Goal: Navigation & Orientation: Find specific page/section

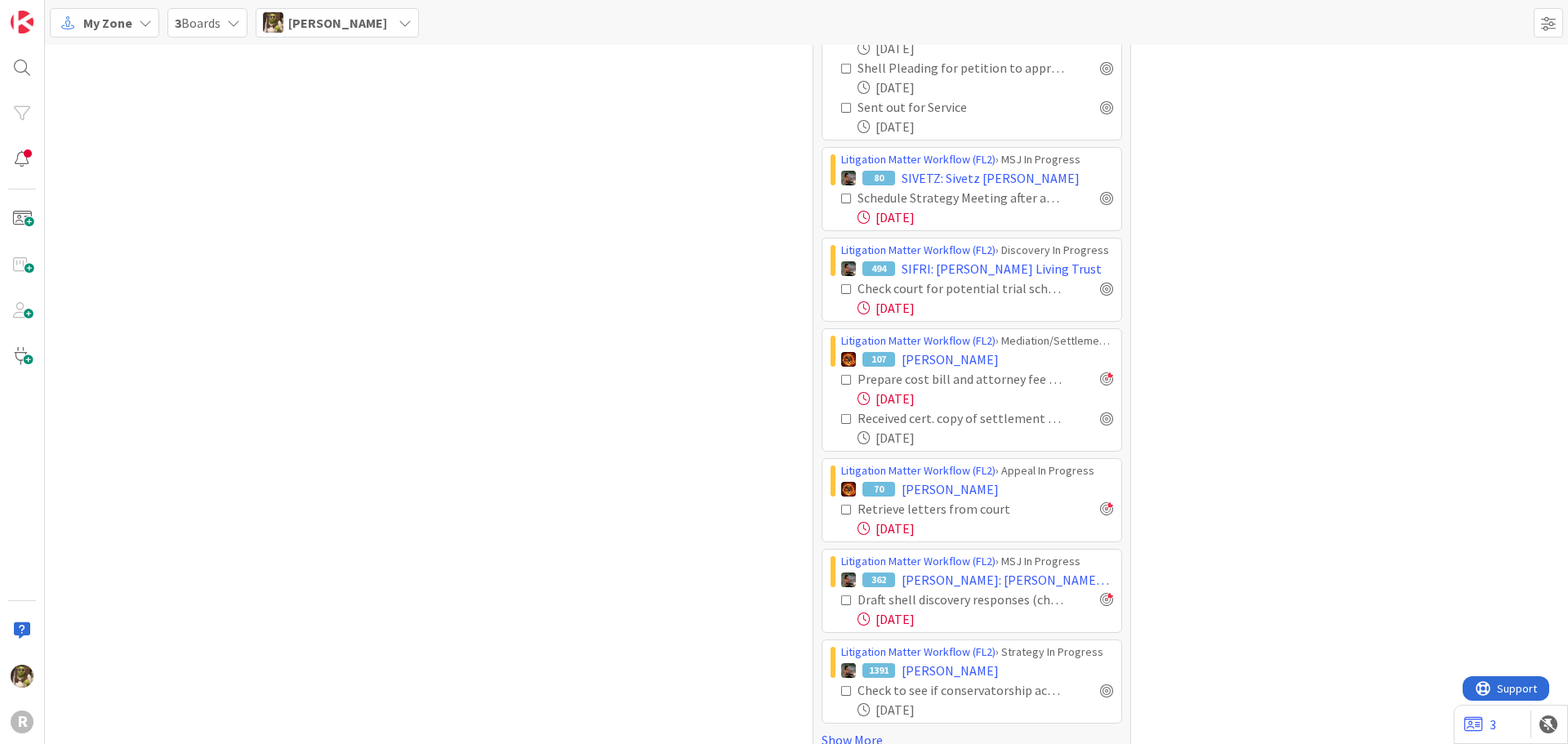
scroll to position [877, 0]
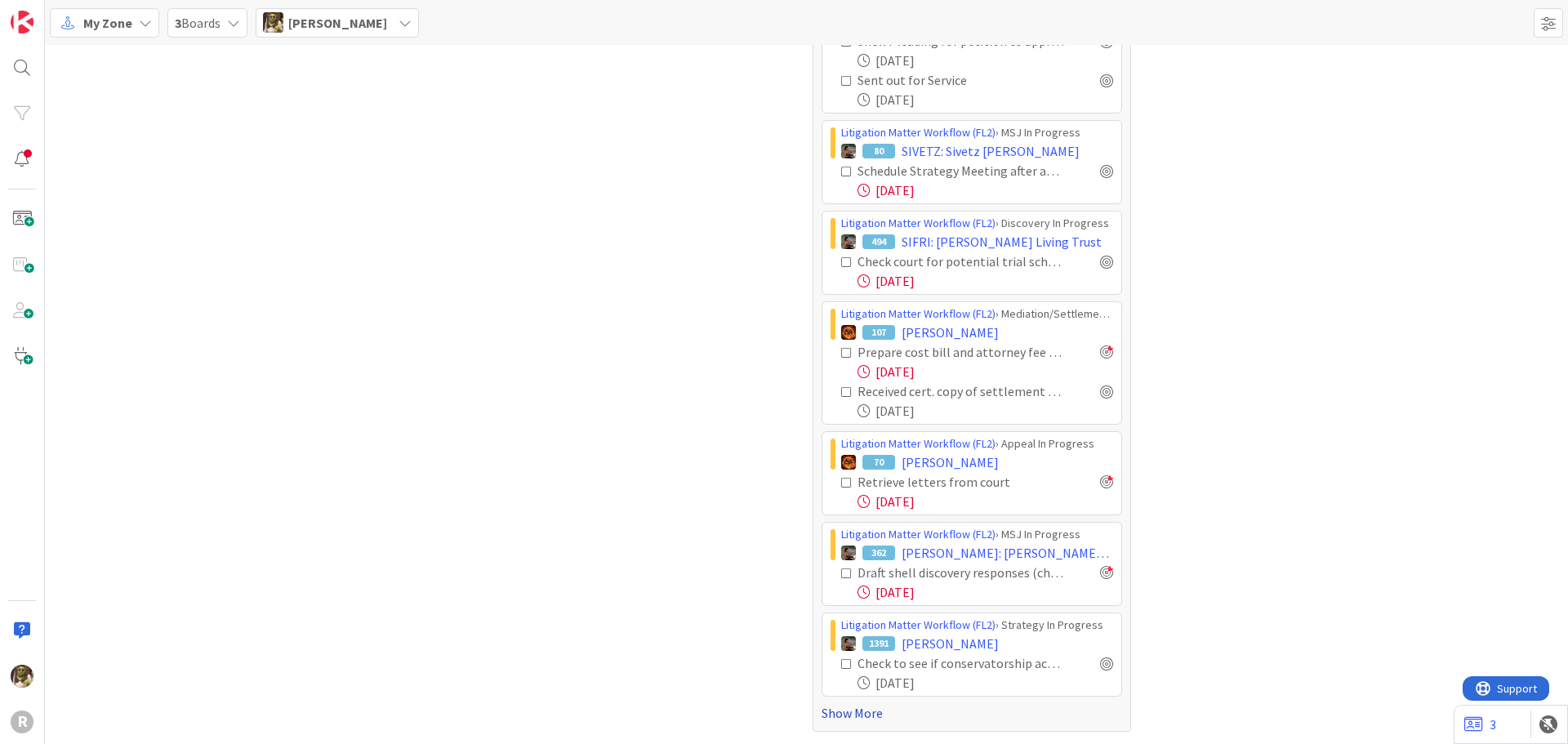
click at [823, 711] on link "Show More" at bounding box center [972, 713] width 301 height 19
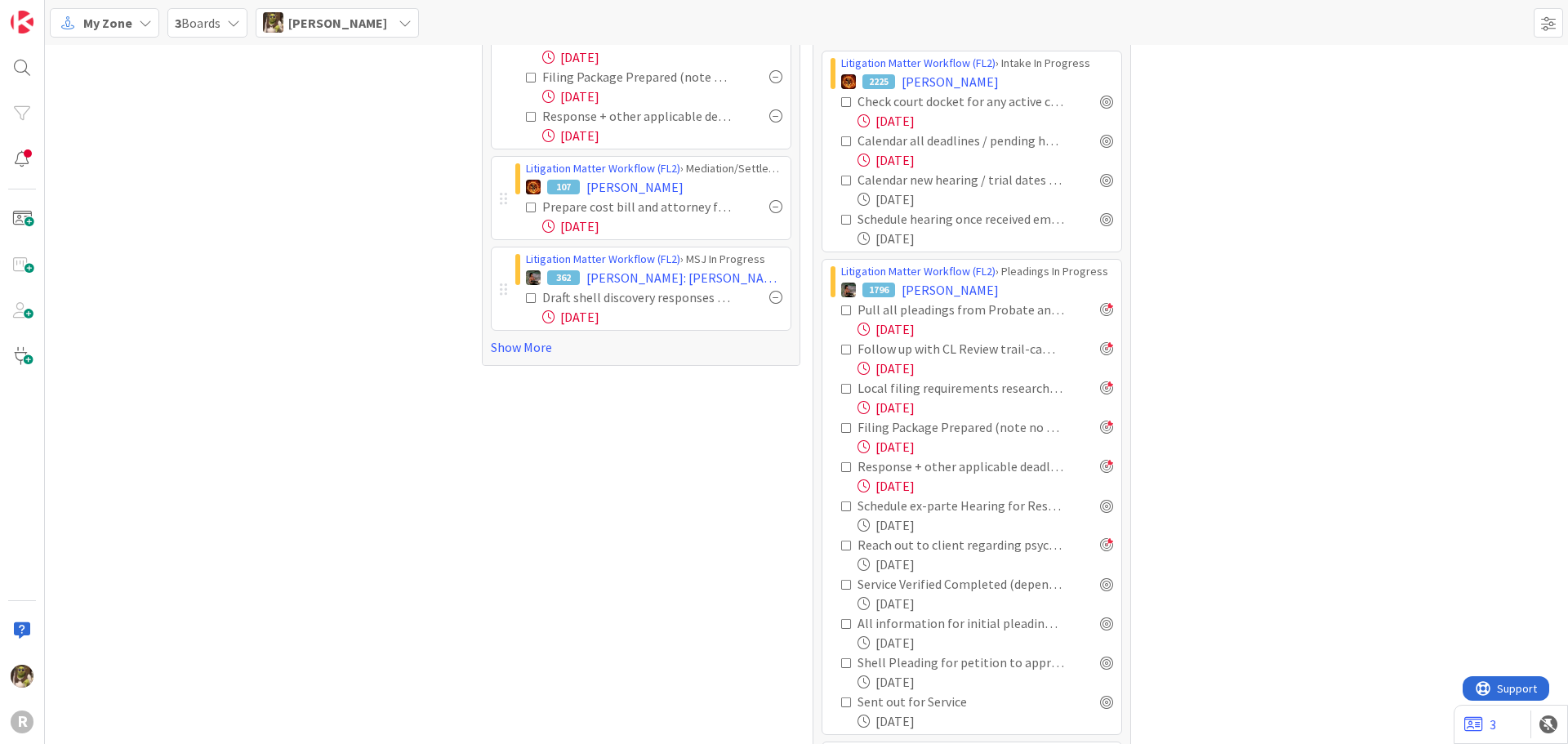
scroll to position [0, 0]
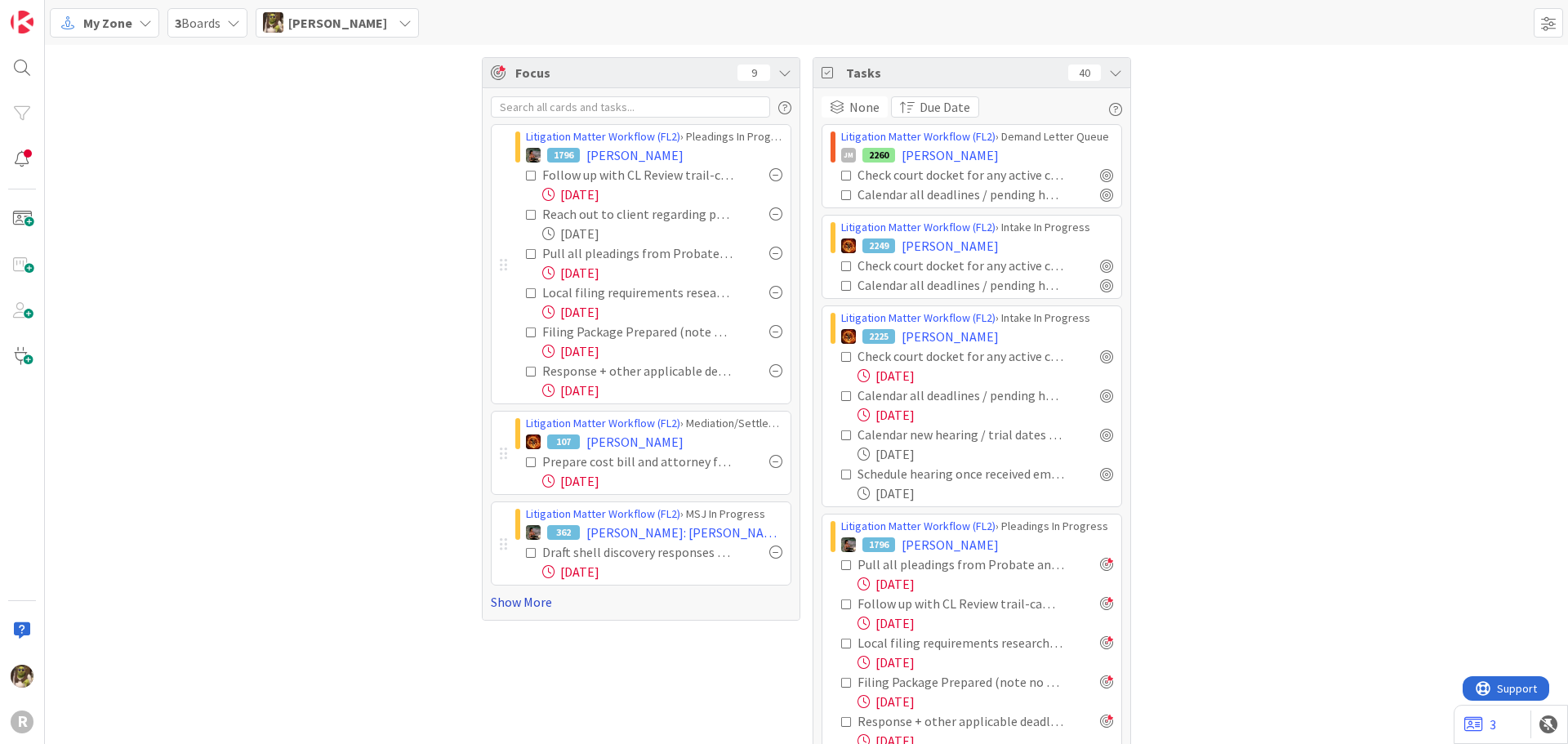
click at [500, 598] on link "Show More" at bounding box center [642, 602] width 301 height 19
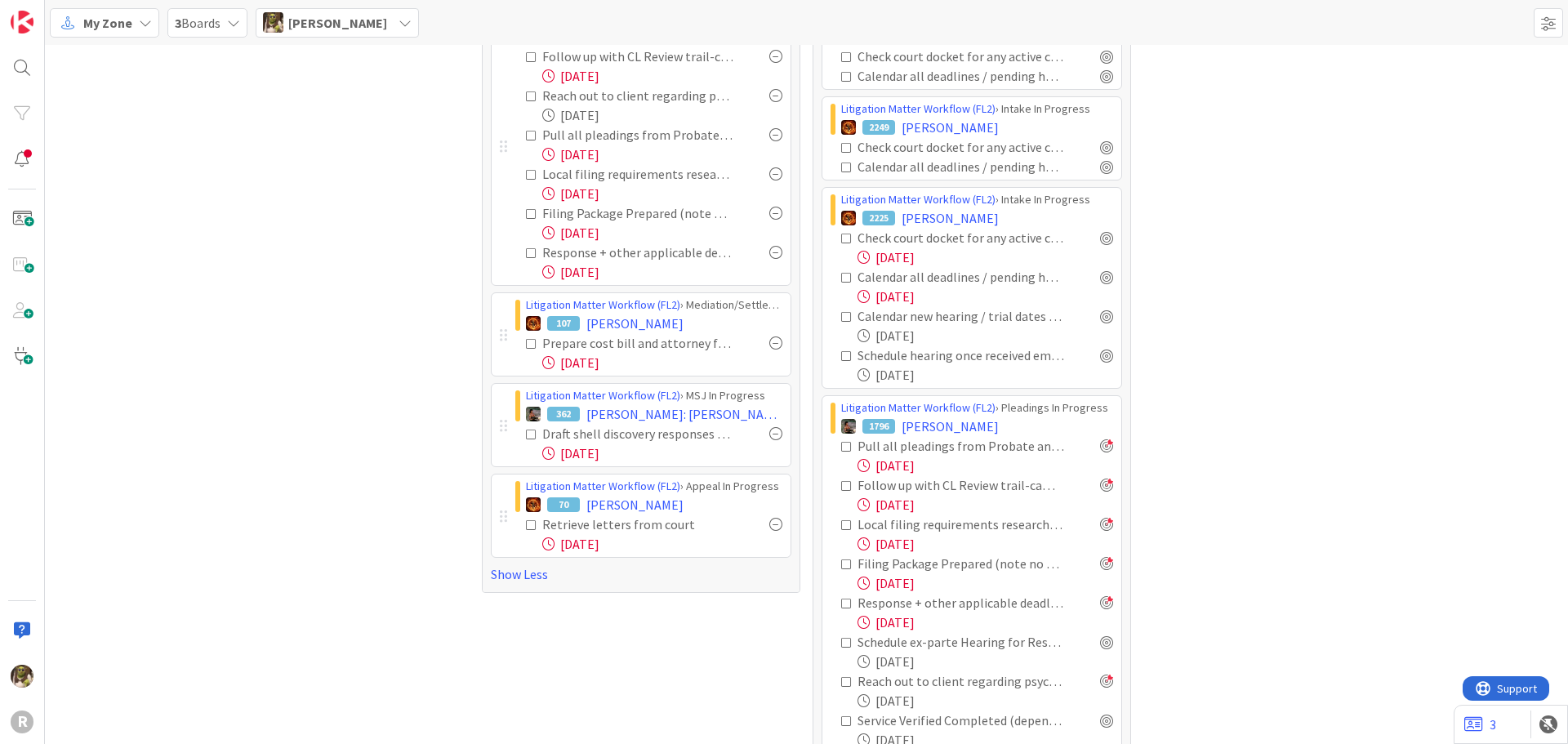
scroll to position [327, 0]
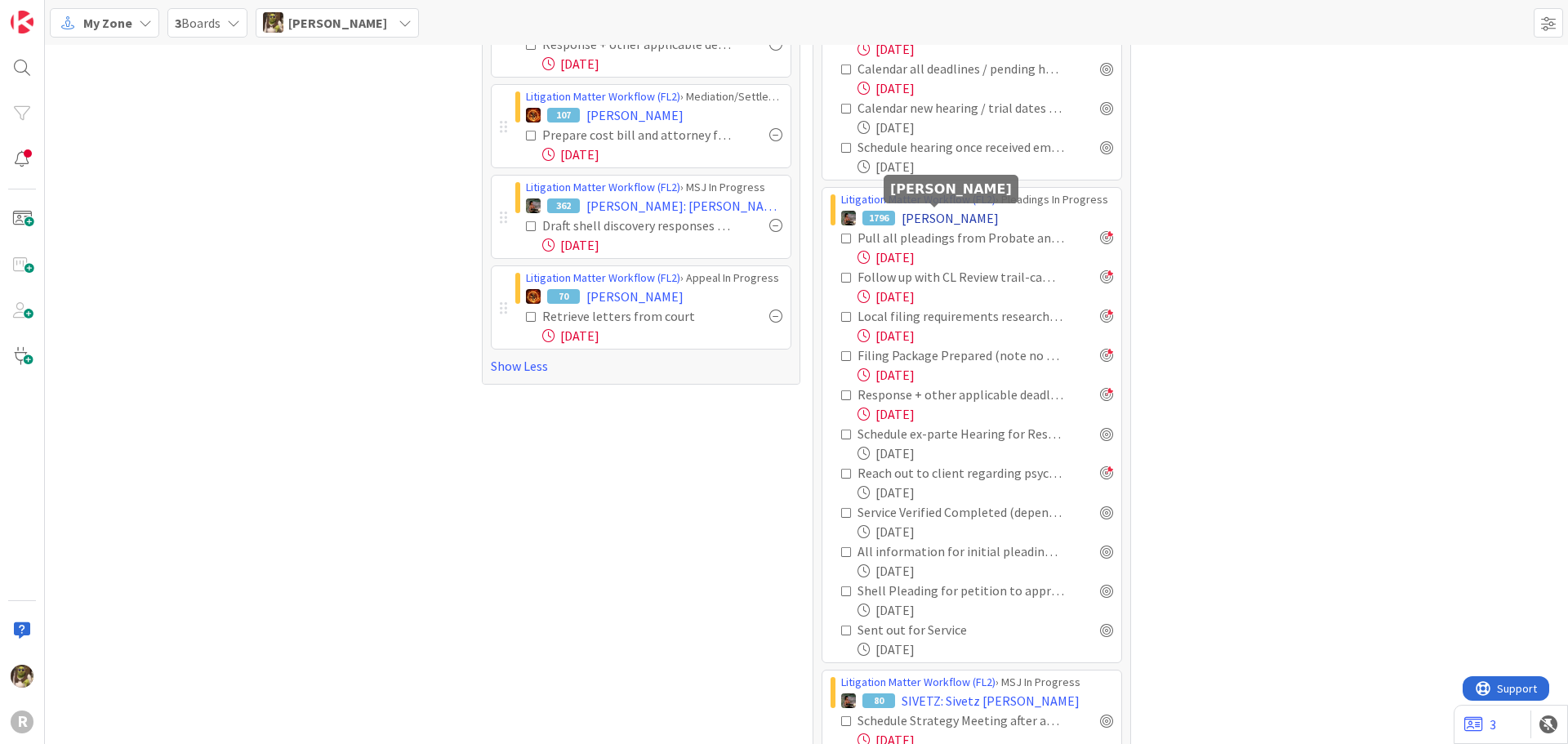
click at [946, 215] on span "[PERSON_NAME]" at bounding box center [951, 219] width 97 height 19
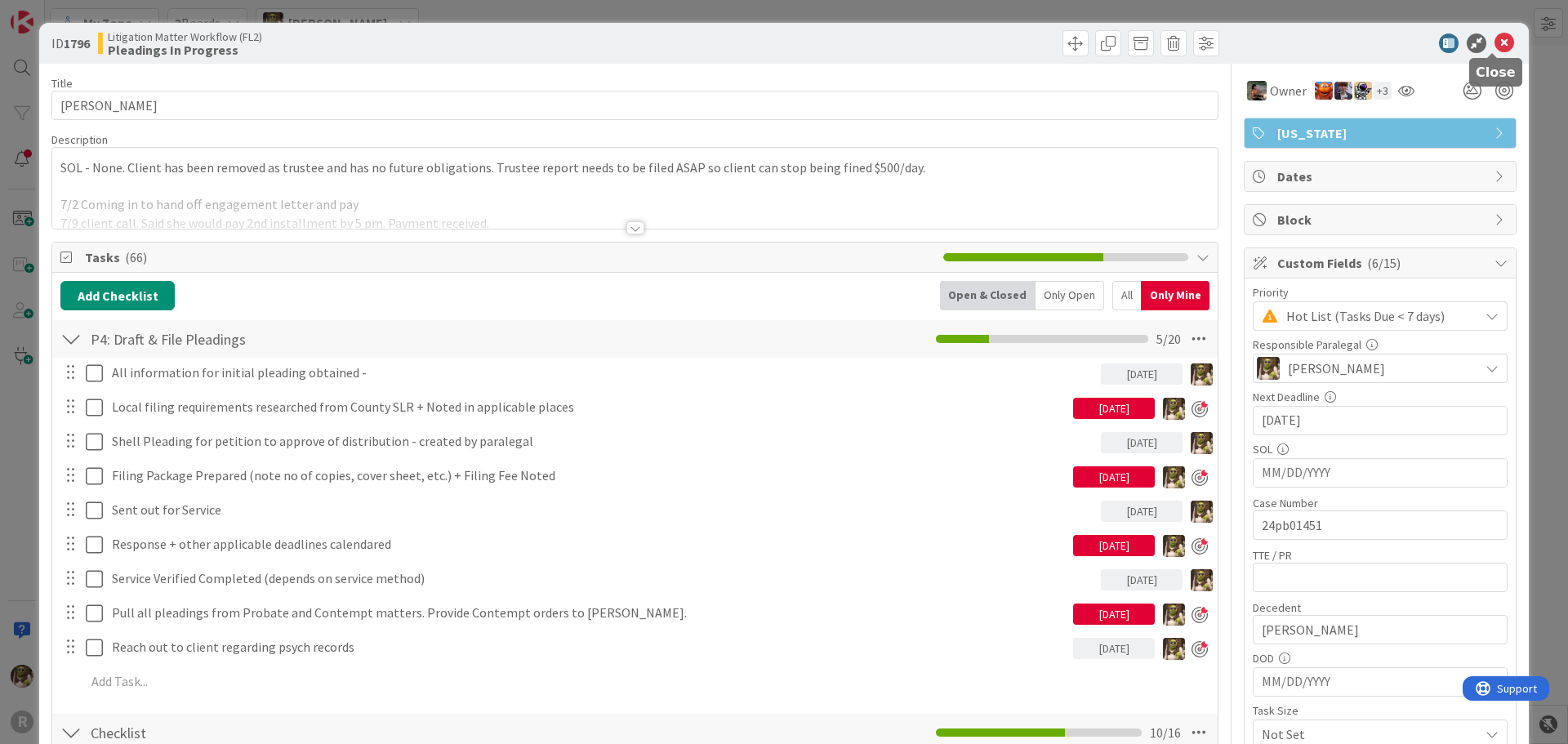
click at [1495, 45] on icon at bounding box center [1505, 43] width 19 height 19
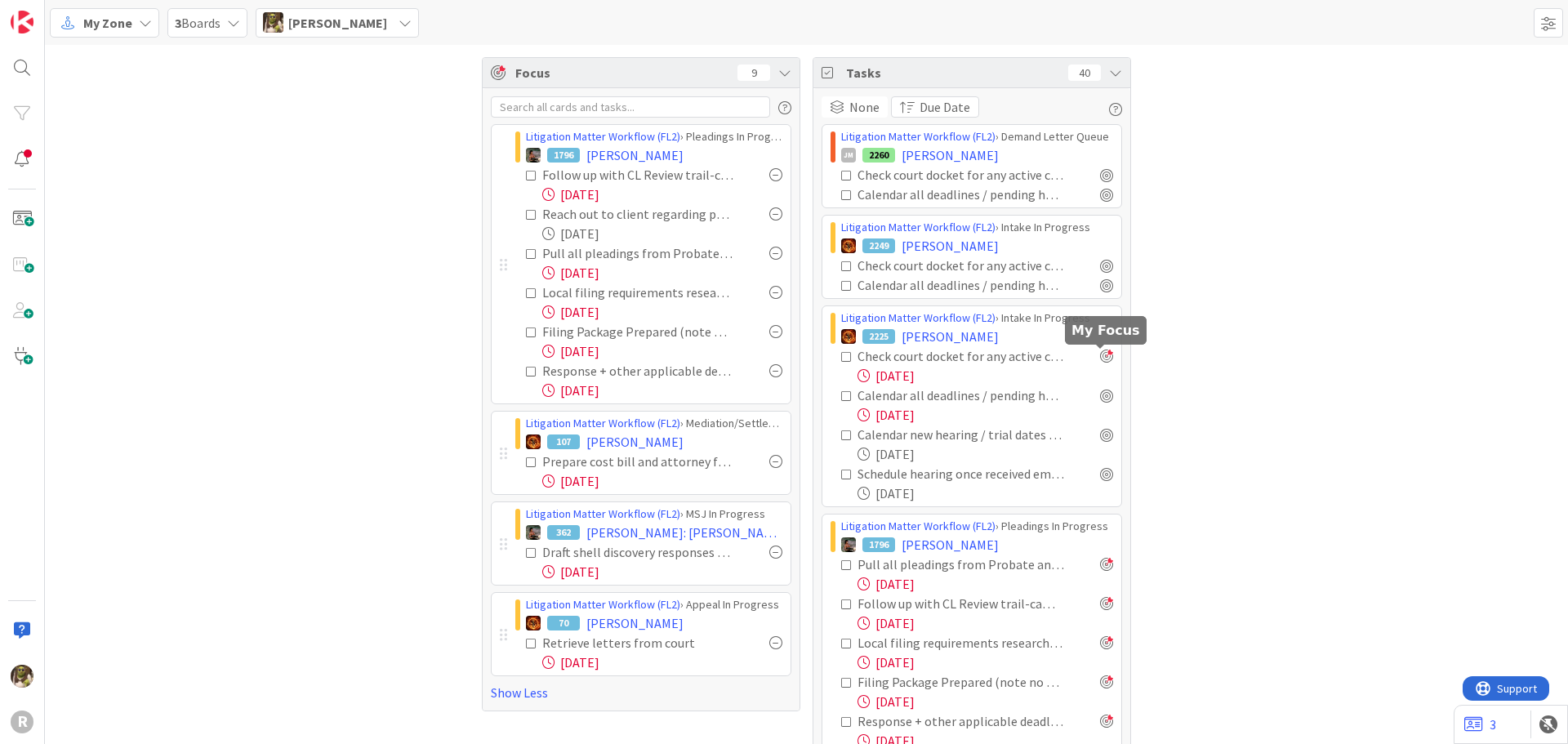
click at [1101, 359] on div at bounding box center [1106, 355] width 13 height 13
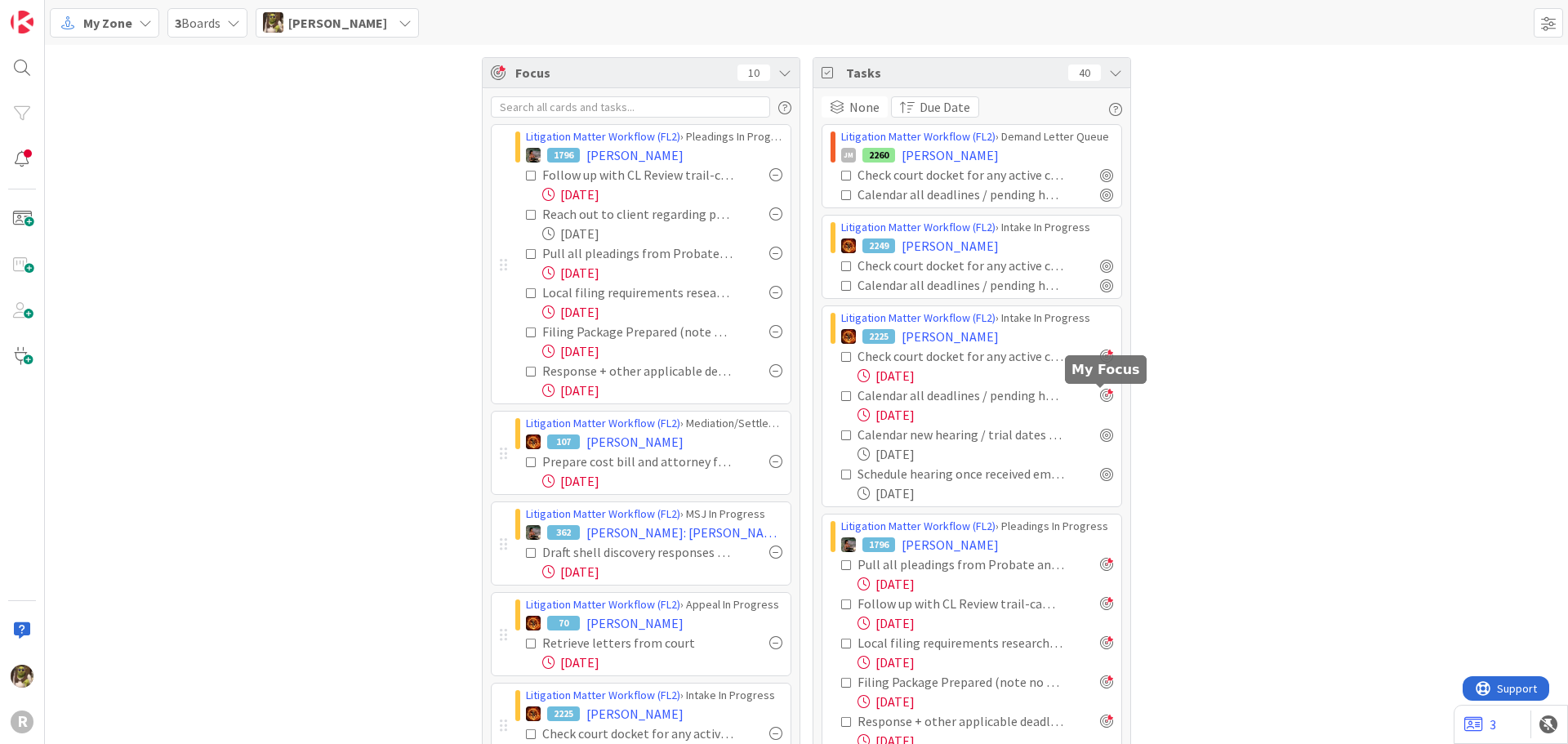
click at [1100, 398] on div at bounding box center [1106, 394] width 13 height 13
click at [18, 59] on div at bounding box center [22, 68] width 33 height 33
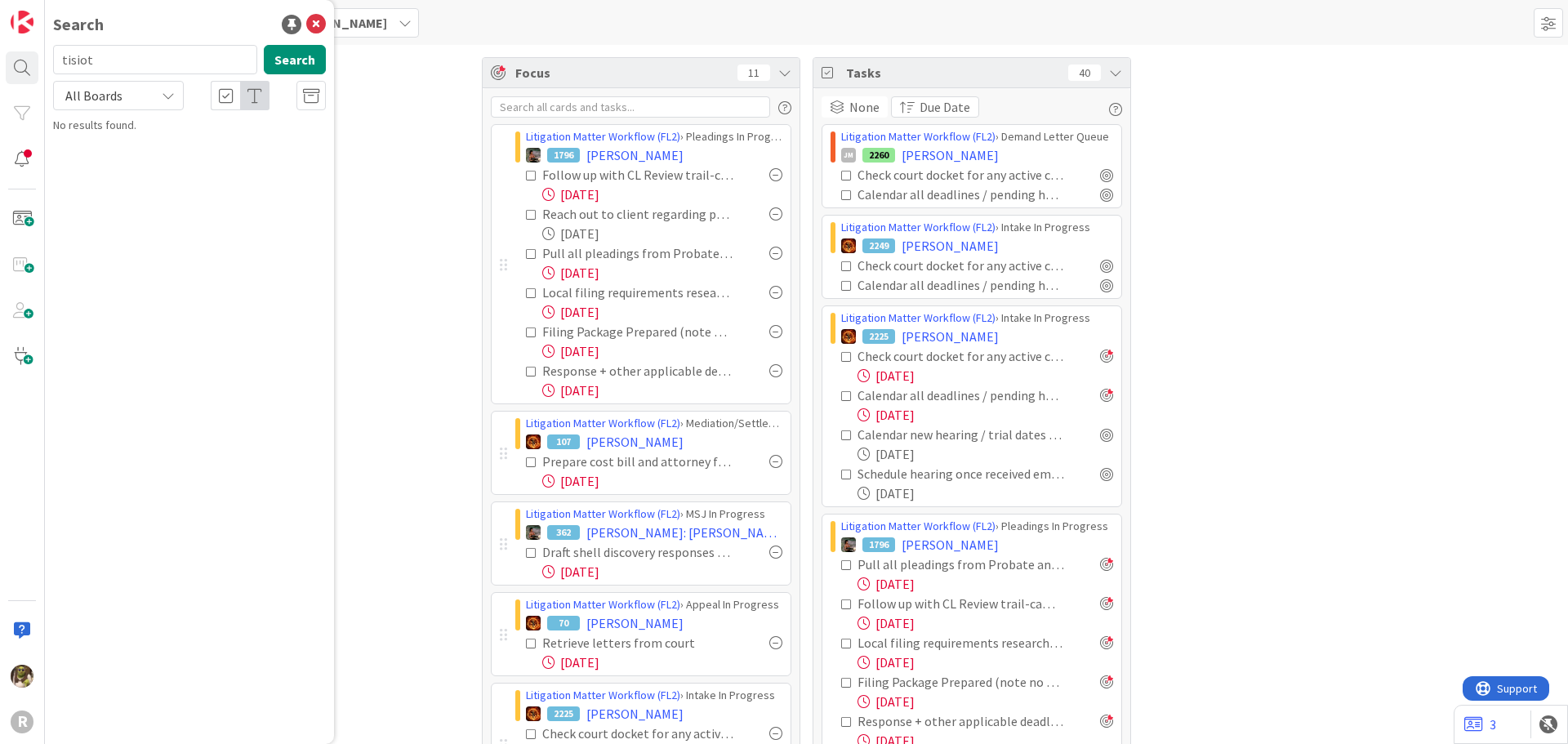
type input "tisiot"
click at [175, 145] on span ", [PERSON_NAME]" at bounding box center [195, 144] width 85 height 15
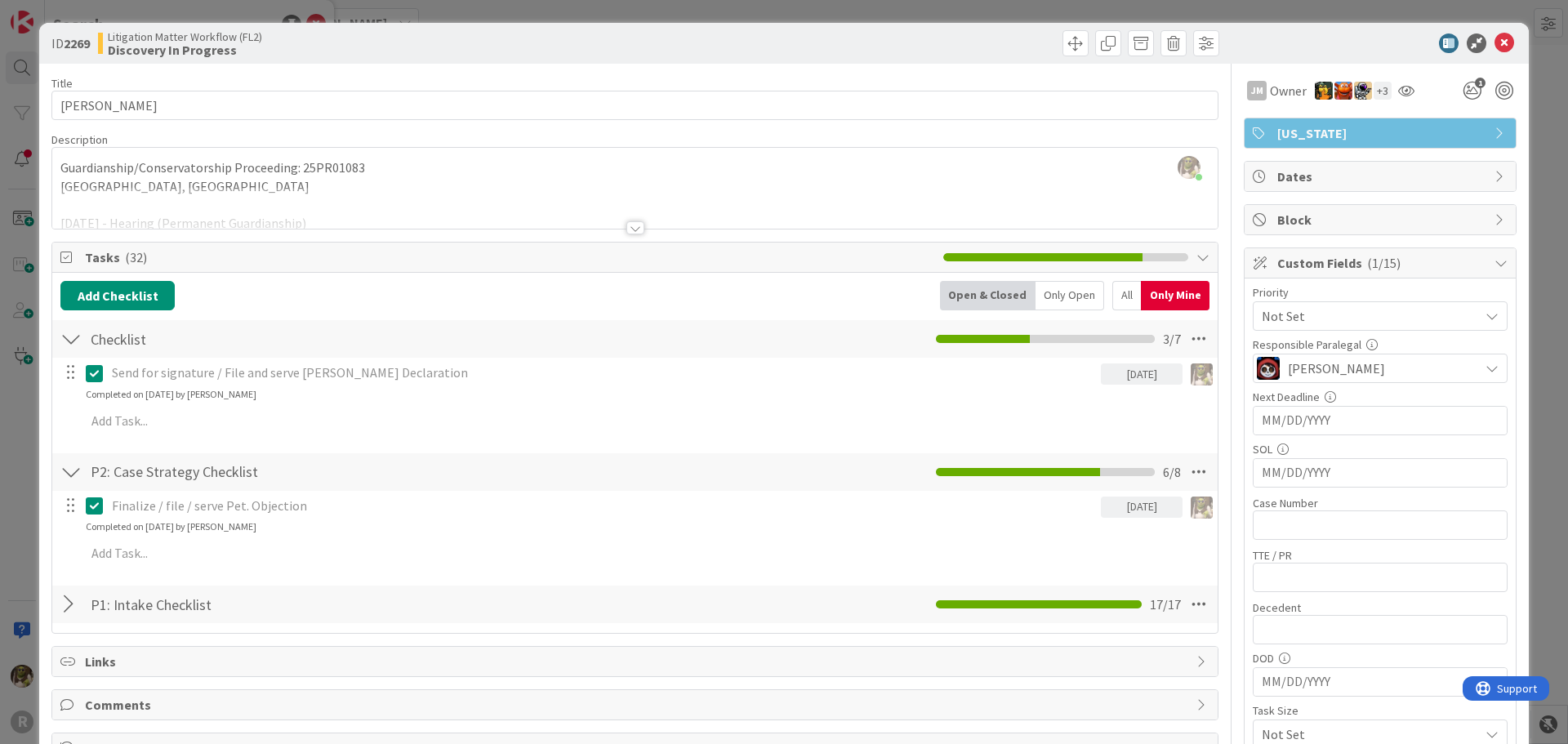
click at [627, 225] on div at bounding box center [635, 227] width 18 height 13
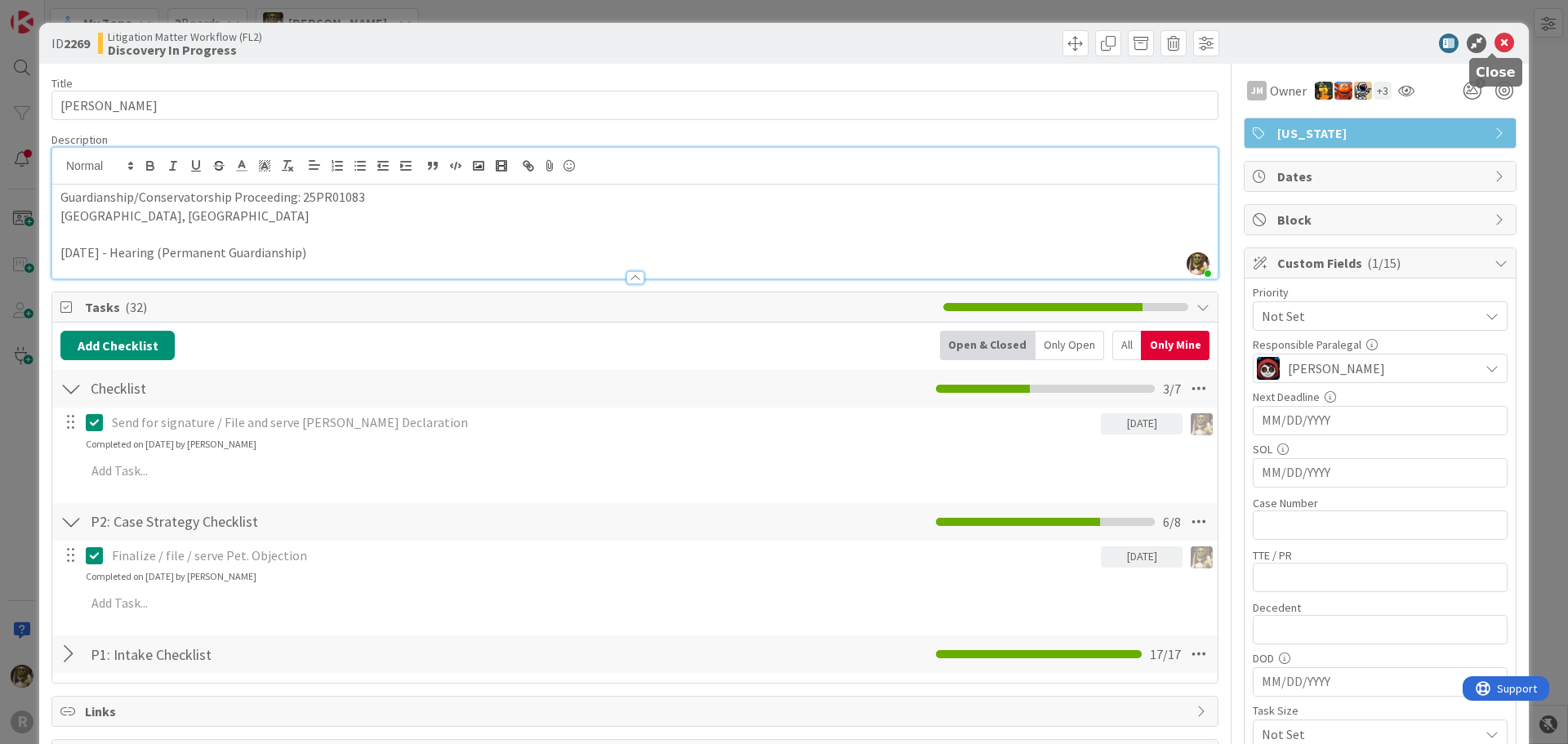
click at [1495, 48] on icon at bounding box center [1505, 43] width 19 height 19
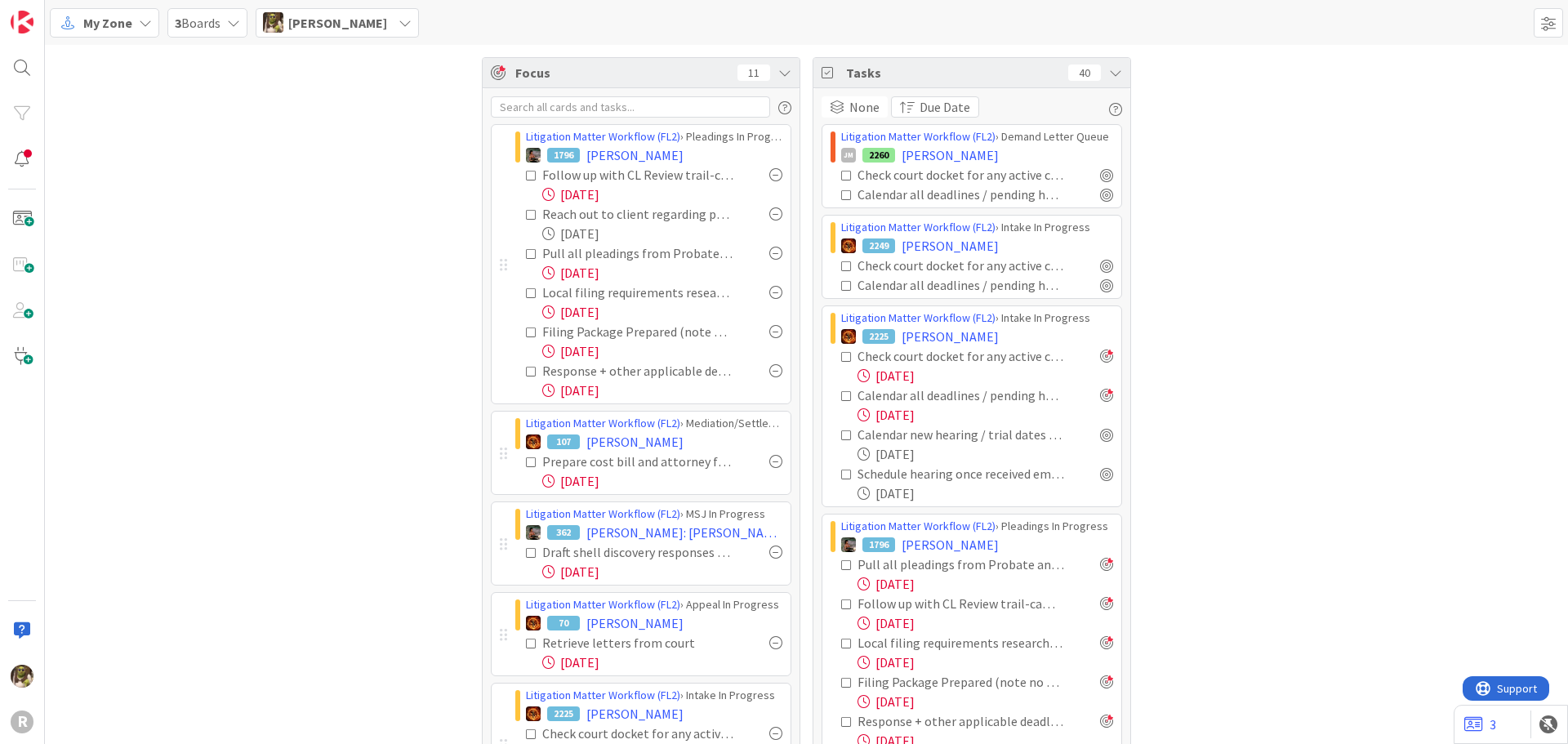
click at [980, 142] on link "Litigation Matter Workflow (FL2)" at bounding box center [918, 136] width 154 height 15
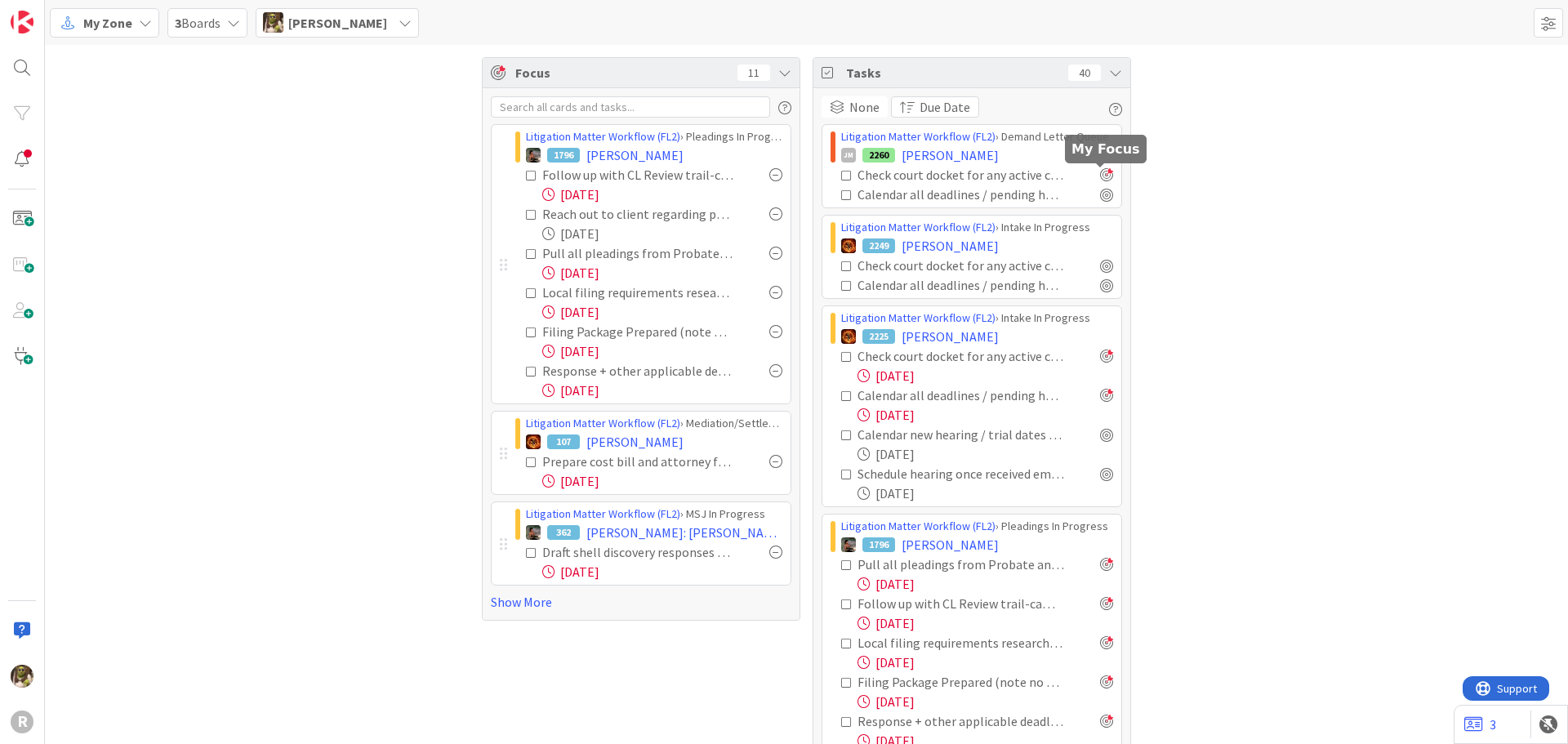
click at [1105, 177] on div at bounding box center [1106, 174] width 13 height 13
click at [1100, 192] on div at bounding box center [1106, 194] width 13 height 13
click at [928, 152] on span "[PERSON_NAME]" at bounding box center [951, 155] width 97 height 19
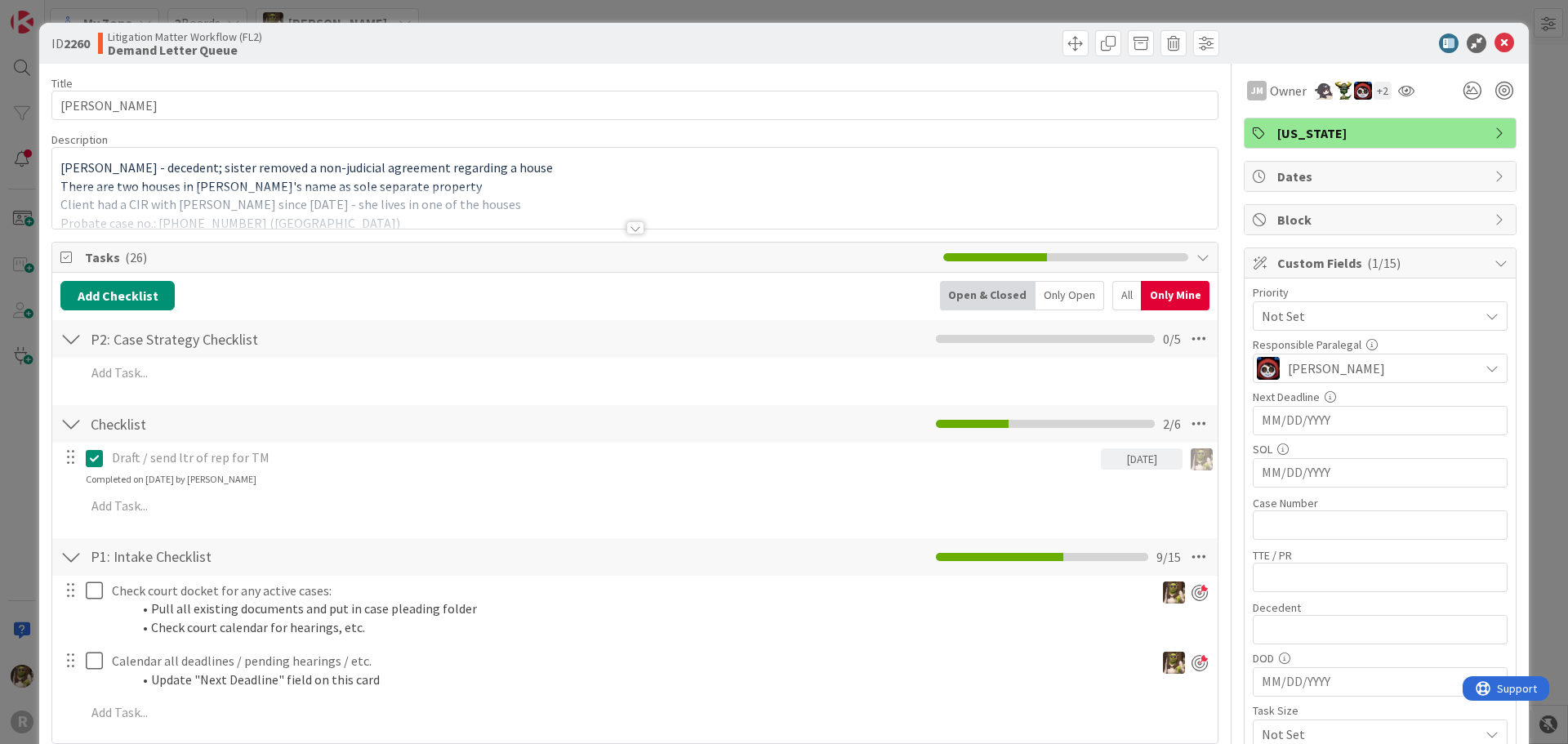
click at [634, 232] on div at bounding box center [635, 227] width 18 height 13
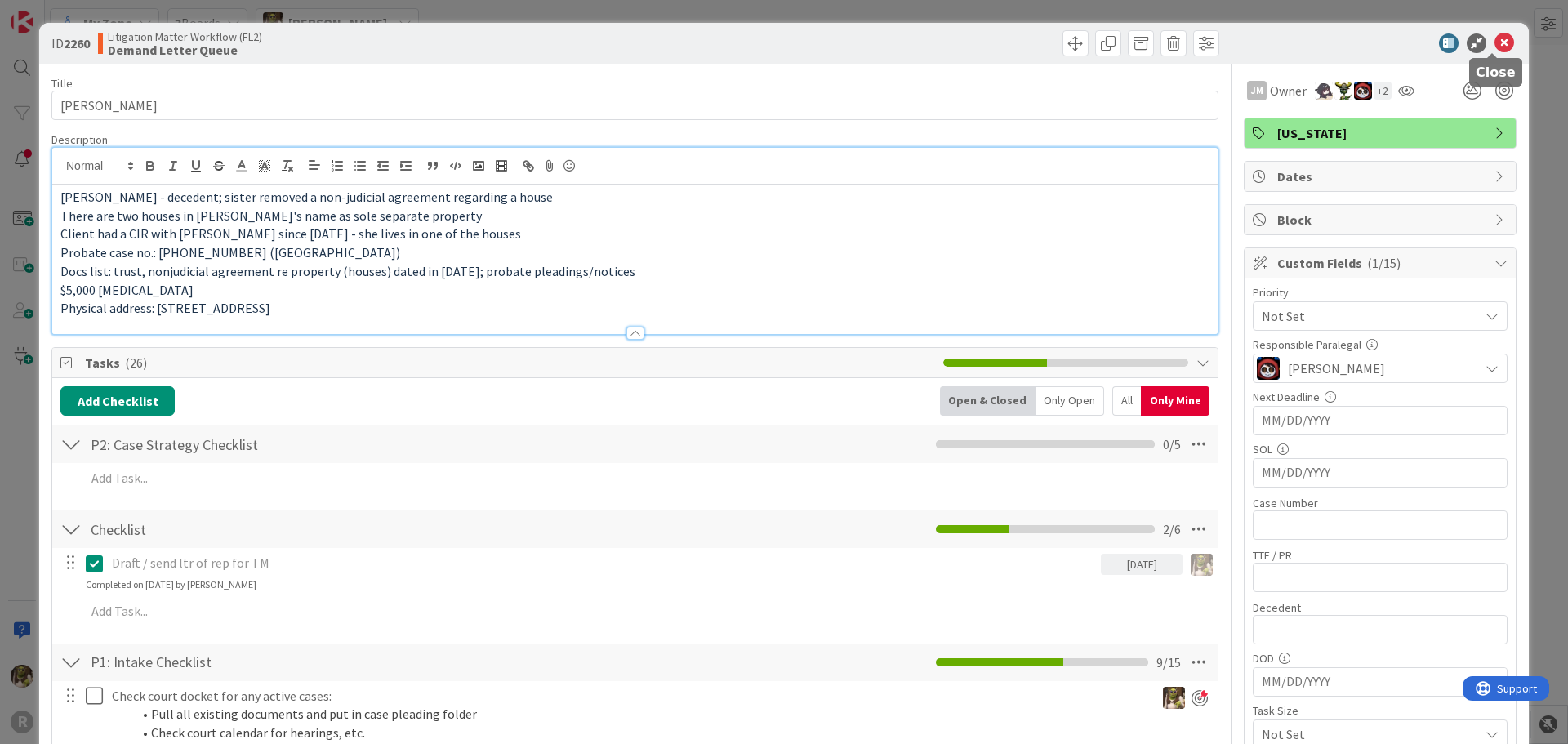
click at [1495, 43] on icon at bounding box center [1505, 43] width 19 height 19
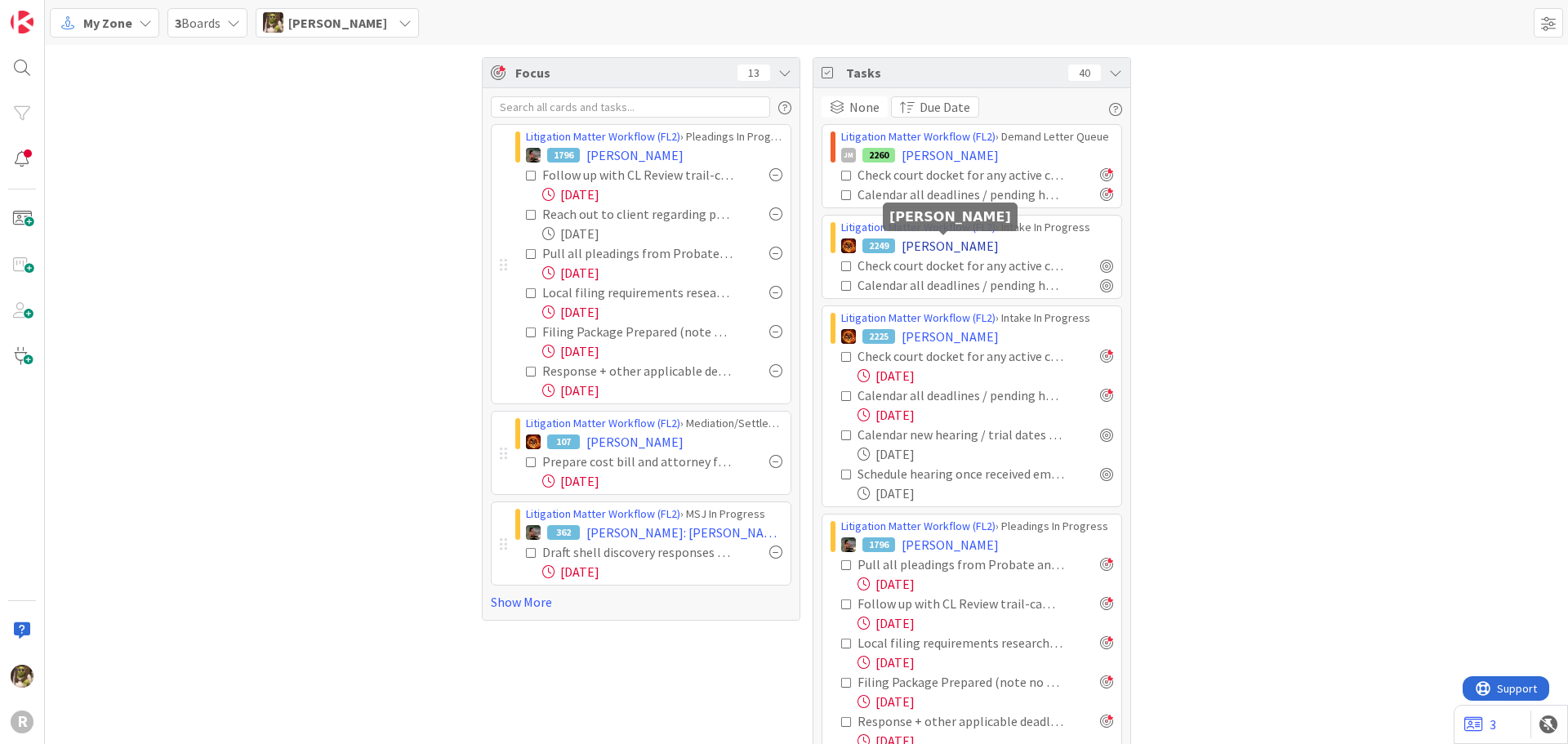
click at [961, 245] on span "[PERSON_NAME]" at bounding box center [951, 246] width 97 height 19
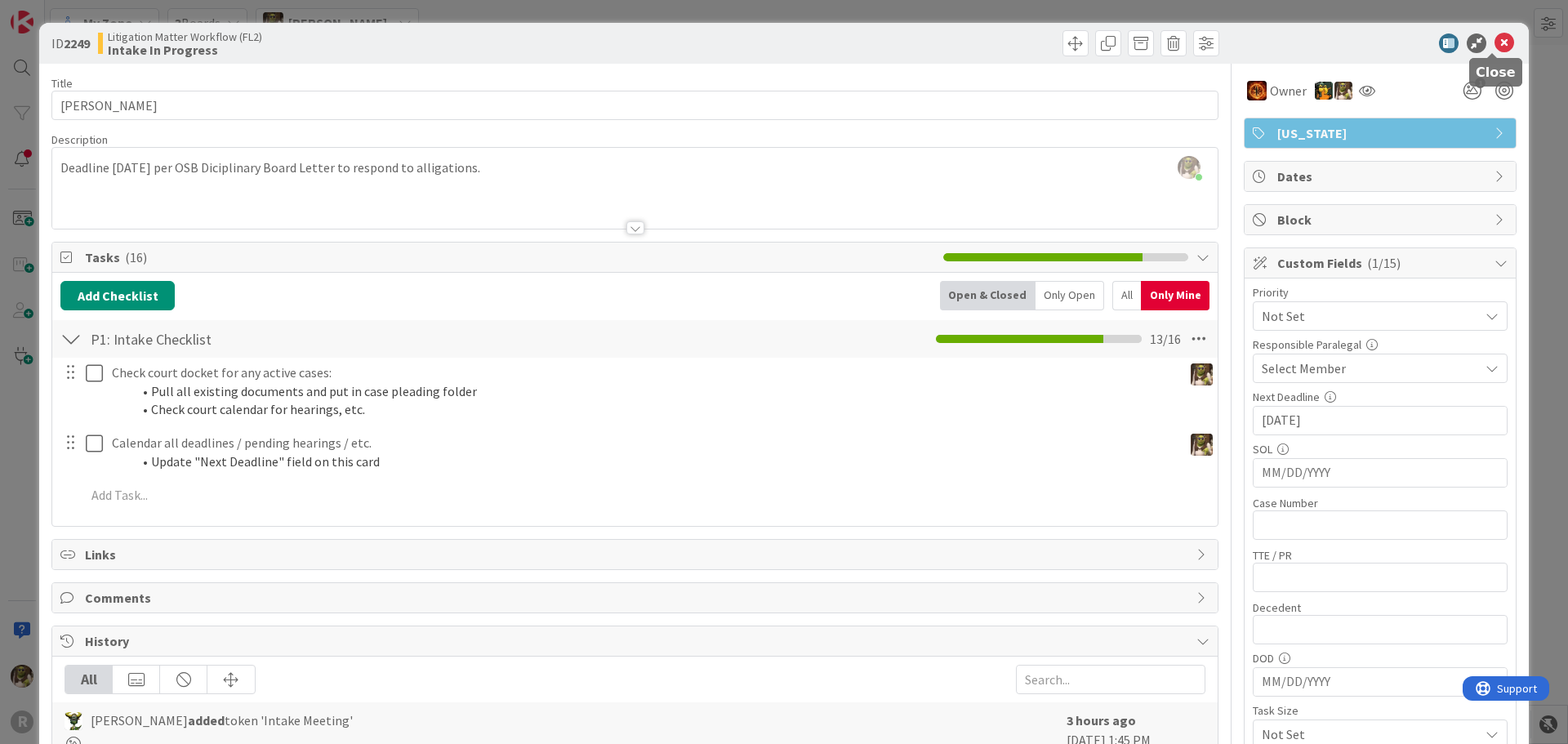
click at [1497, 43] on icon at bounding box center [1505, 43] width 19 height 19
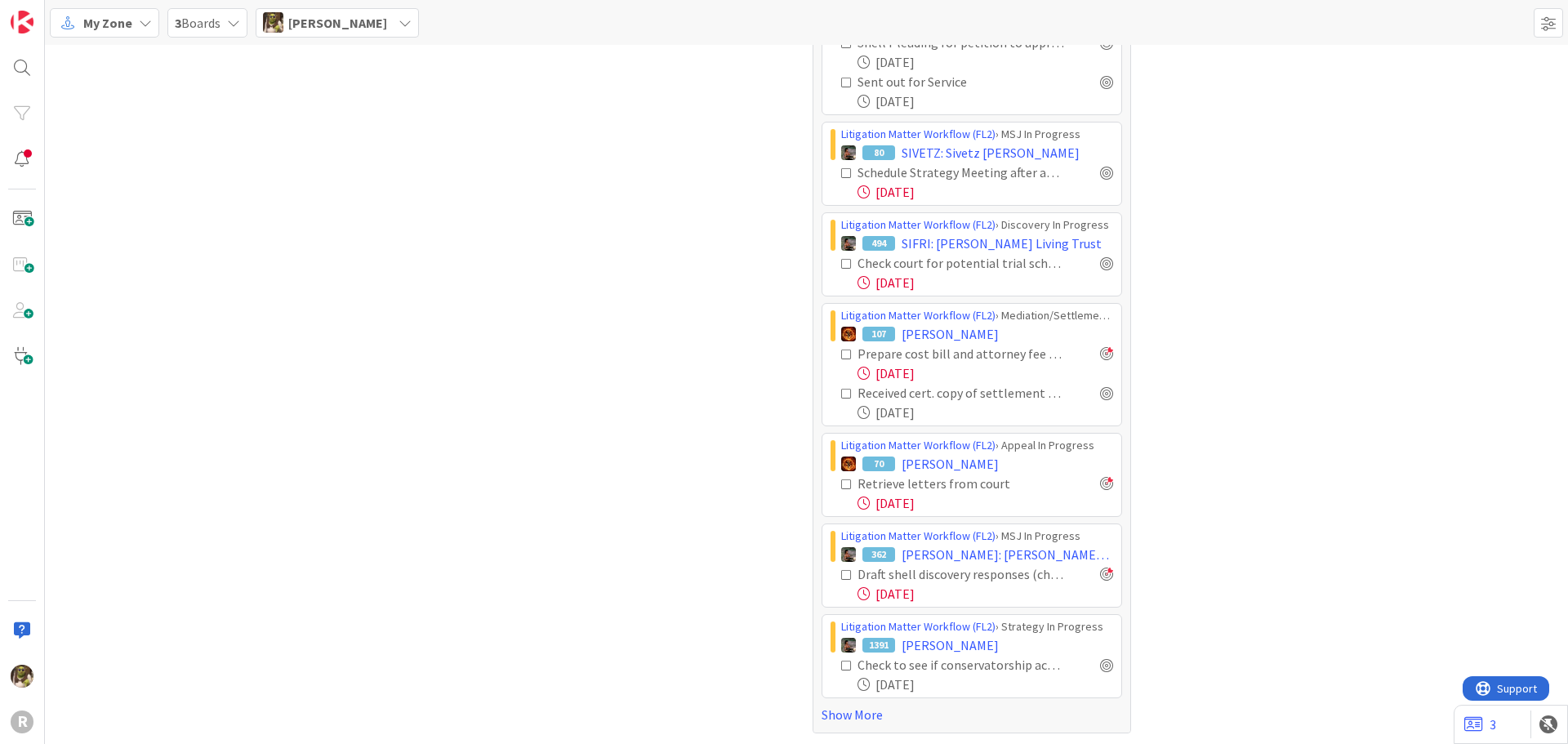
scroll to position [877, 0]
click at [835, 714] on link "Show More" at bounding box center [972, 713] width 301 height 19
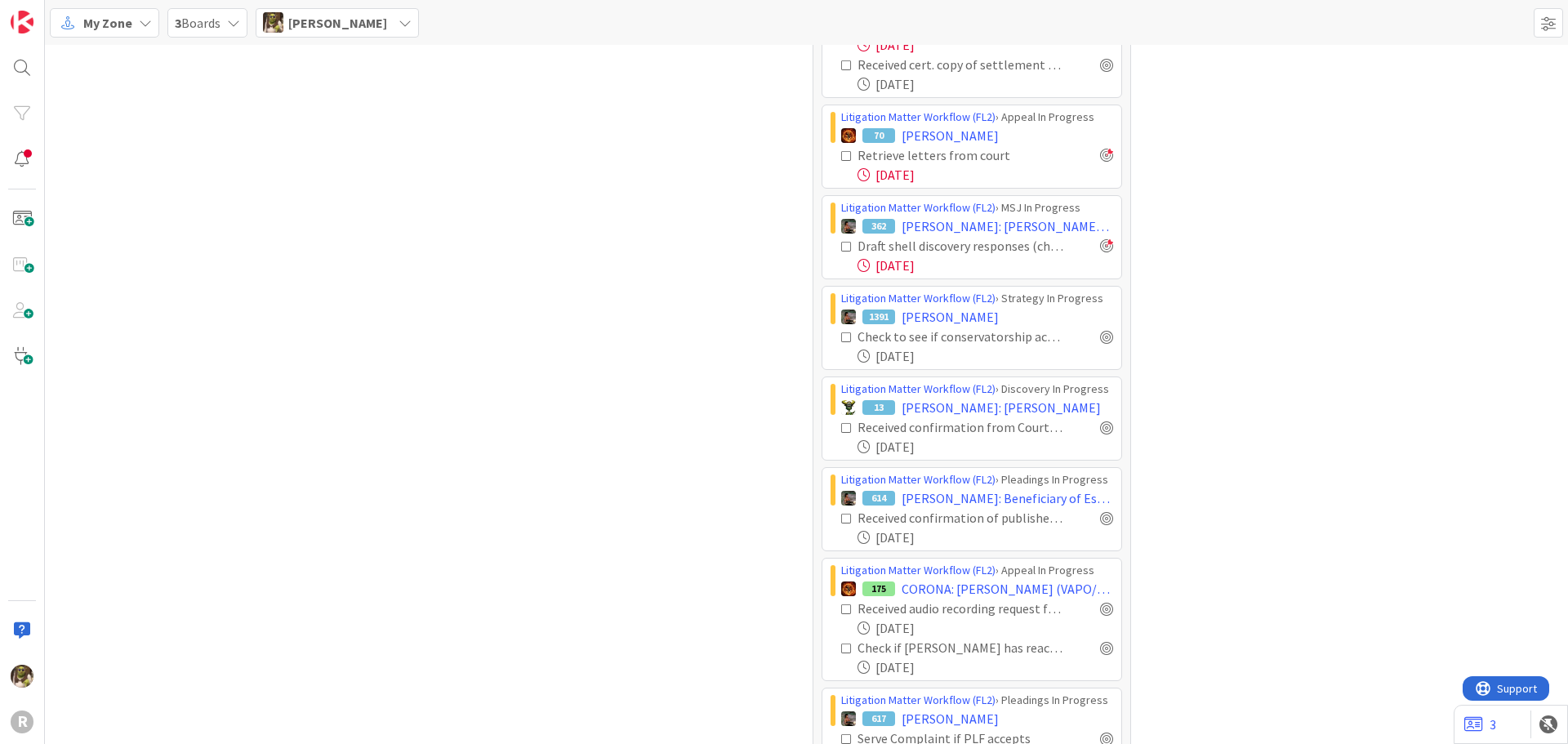
scroll to position [1285, 0]
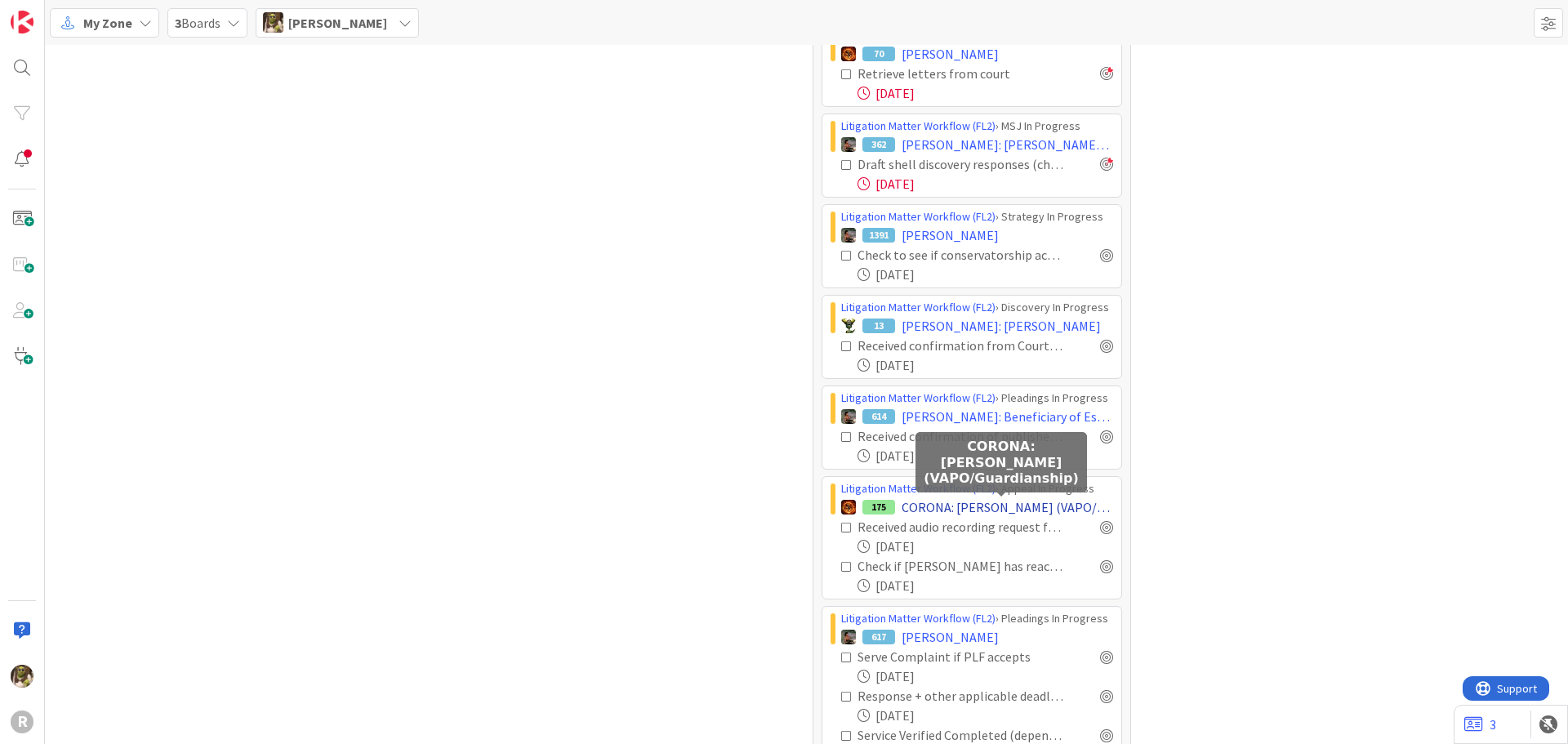
click at [1044, 506] on span "CORONA: [PERSON_NAME] (VAPO/Guardianship)" at bounding box center [1008, 507] width 212 height 19
